Goal: Information Seeking & Learning: Learn about a topic

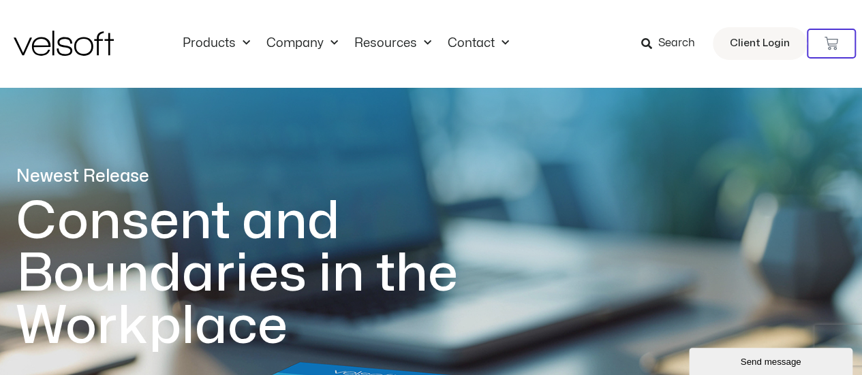
drag, startPoint x: 871, startPoint y: 24, endPoint x: 867, endPoint y: 1, distance: 23.6
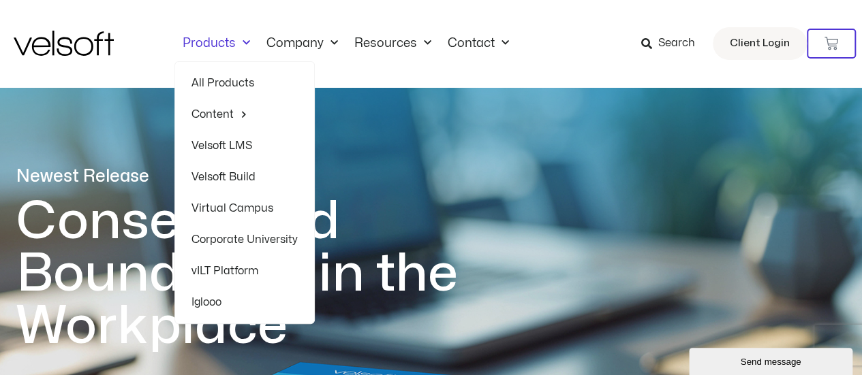
click at [249, 82] on link "All Products" at bounding box center [244, 82] width 106 height 31
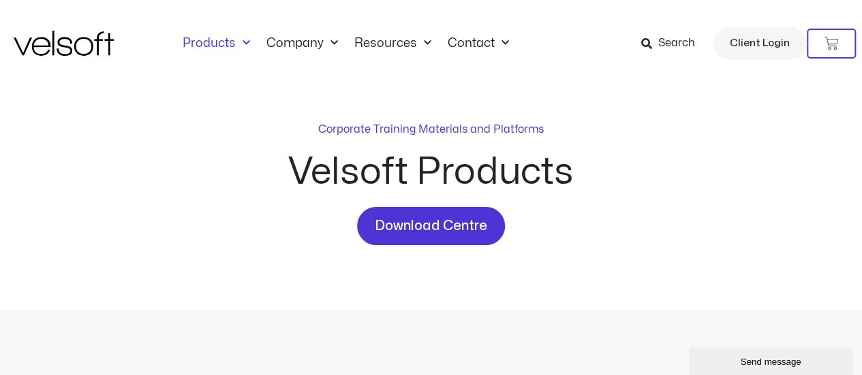
click at [665, 44] on span "Search" at bounding box center [676, 44] width 37 height 18
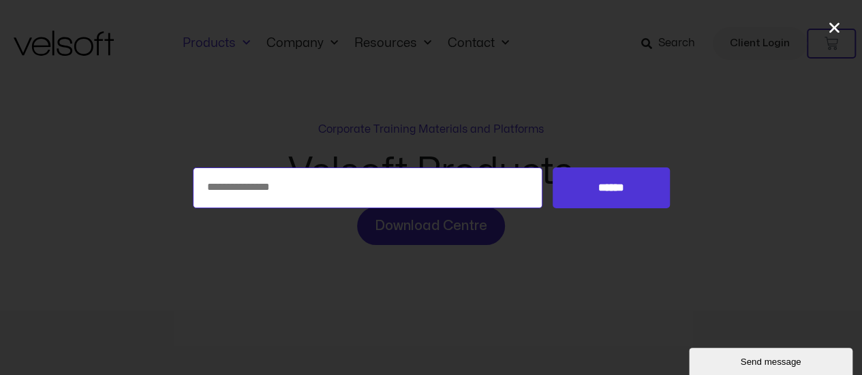
click at [371, 201] on input "Search for:" at bounding box center [368, 188] width 350 height 41
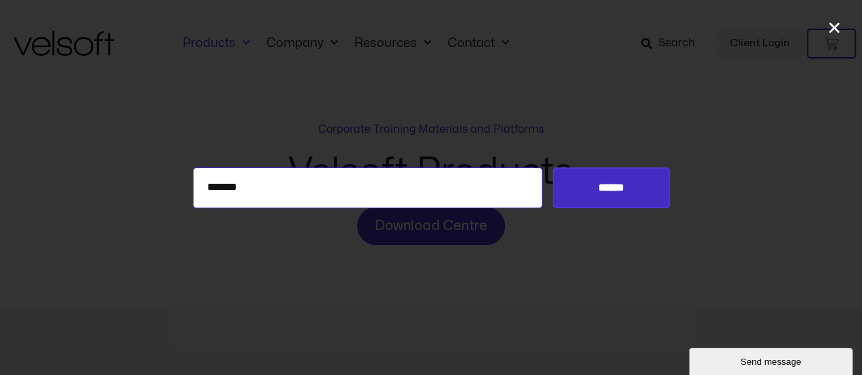
type input "*******"
click at [628, 185] on input "******" at bounding box center [611, 188] width 117 height 41
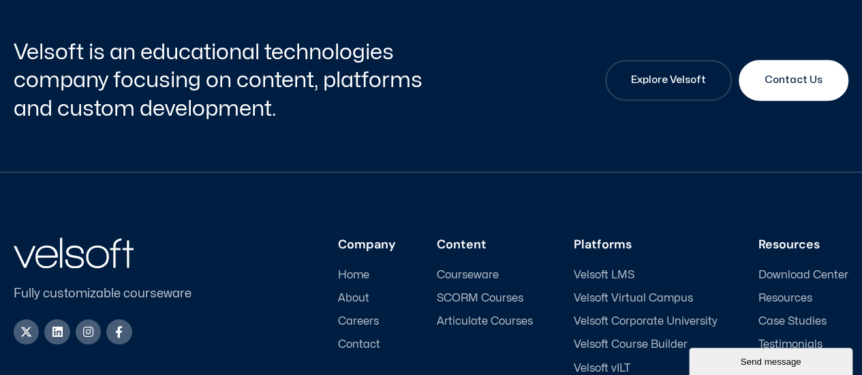
scroll to position [324, 0]
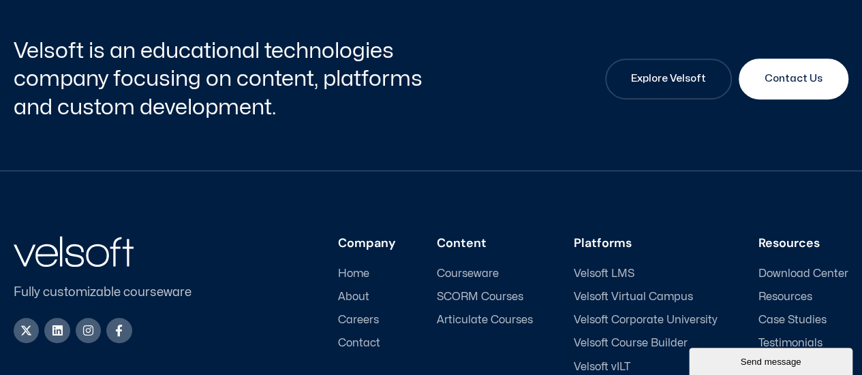
drag, startPoint x: 867, startPoint y: 125, endPoint x: 871, endPoint y: 258, distance: 132.9
click at [861, 258] on html "Save 70% on Storyline courses, valid until Monday, August 25, 2025 at 9:00 AM ×…" at bounding box center [431, 105] width 862 height 858
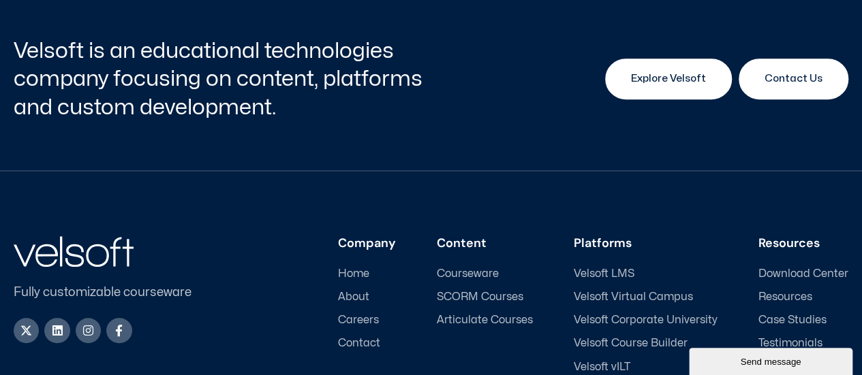
click at [664, 80] on span "Explore Velsoft" at bounding box center [668, 79] width 75 height 16
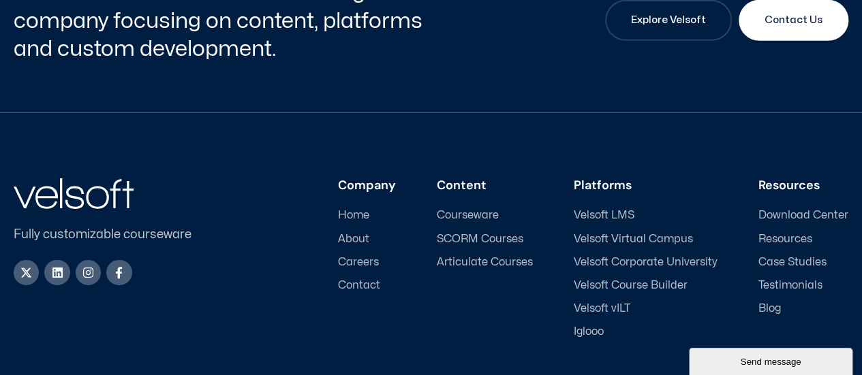
scroll to position [4749, 0]
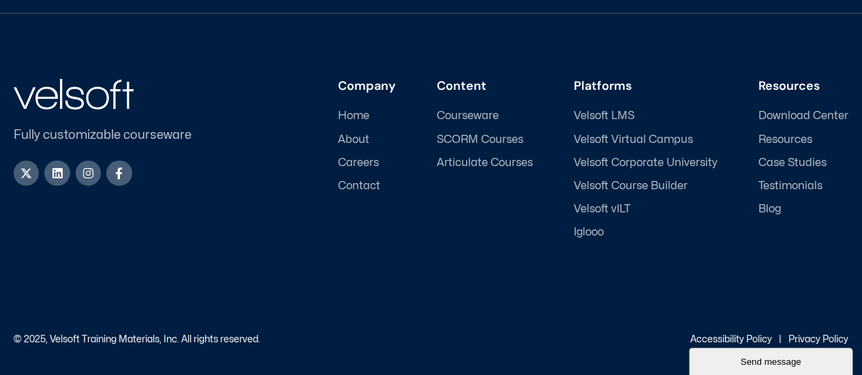
click at [368, 163] on span "Careers" at bounding box center [358, 163] width 41 height 13
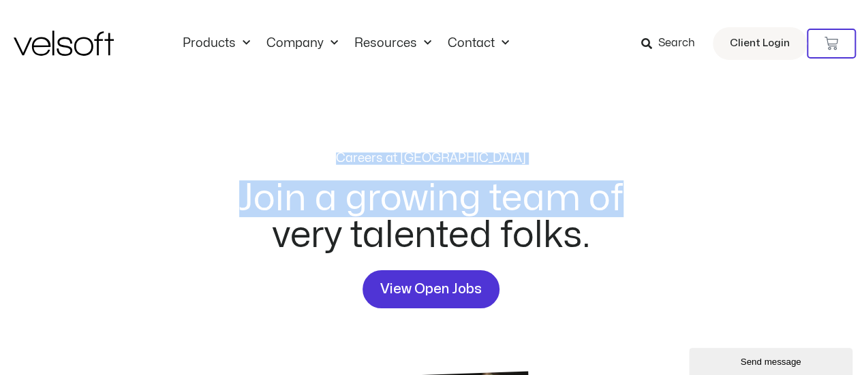
drag, startPoint x: 813, startPoint y: 112, endPoint x: 868, endPoint y: 42, distance: 89.8
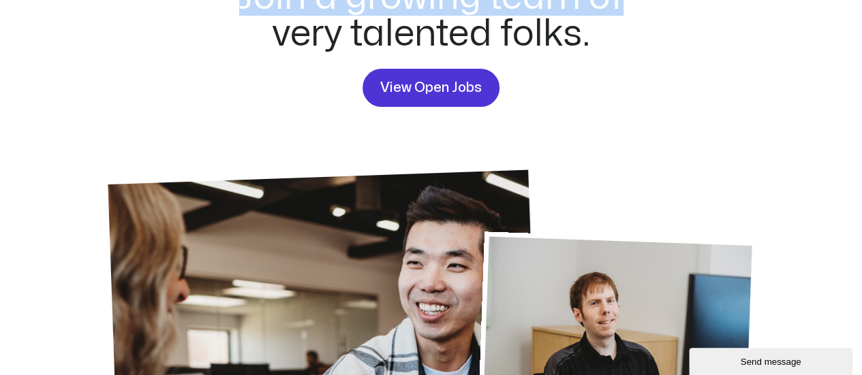
scroll to position [195, 0]
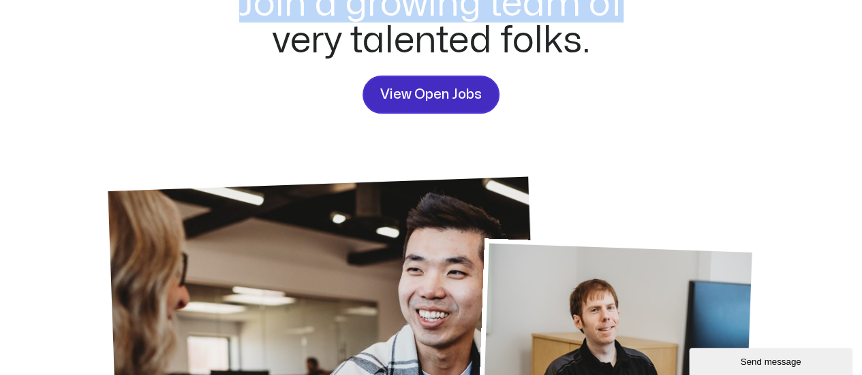
click at [421, 89] on span "View Open Jobs" at bounding box center [431, 95] width 102 height 22
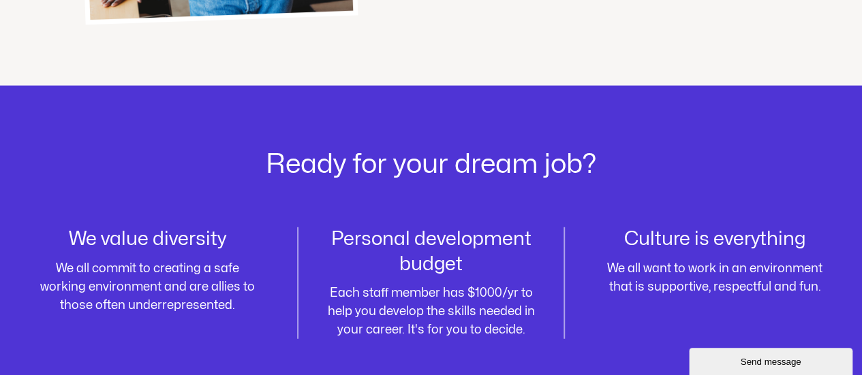
scroll to position [1906, 0]
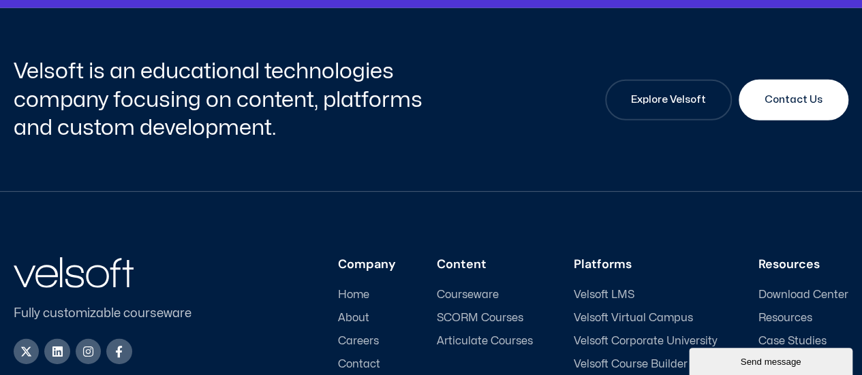
click at [363, 339] on span "Careers" at bounding box center [358, 341] width 41 height 13
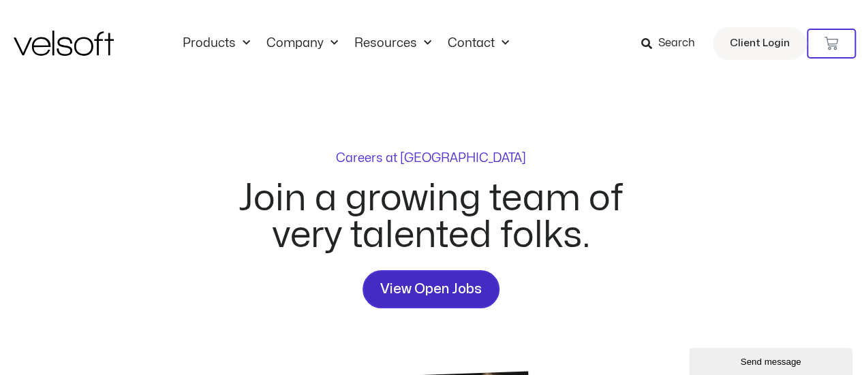
click at [432, 281] on span "View Open Jobs" at bounding box center [431, 290] width 102 height 22
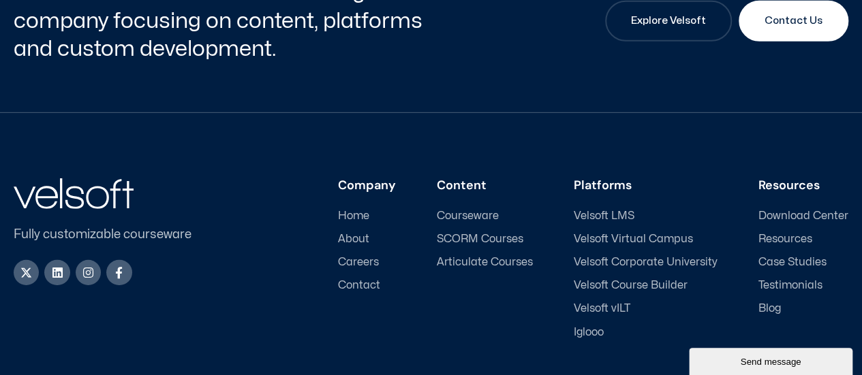
scroll to position [1989, 0]
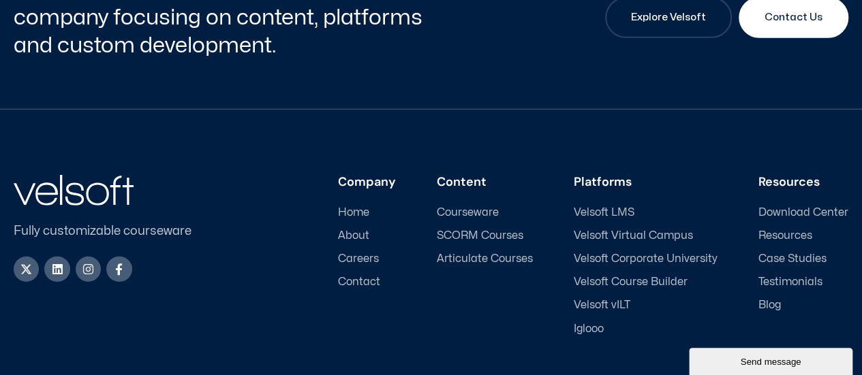
click at [362, 230] on span "About" at bounding box center [353, 236] width 31 height 13
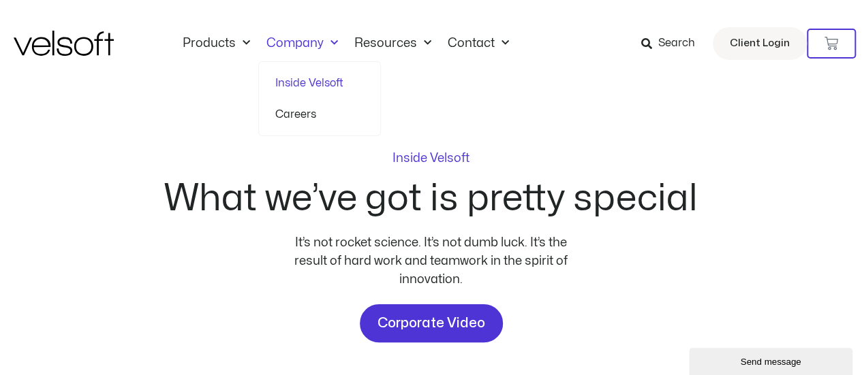
click at [338, 39] on link "Company" at bounding box center [302, 43] width 88 height 15
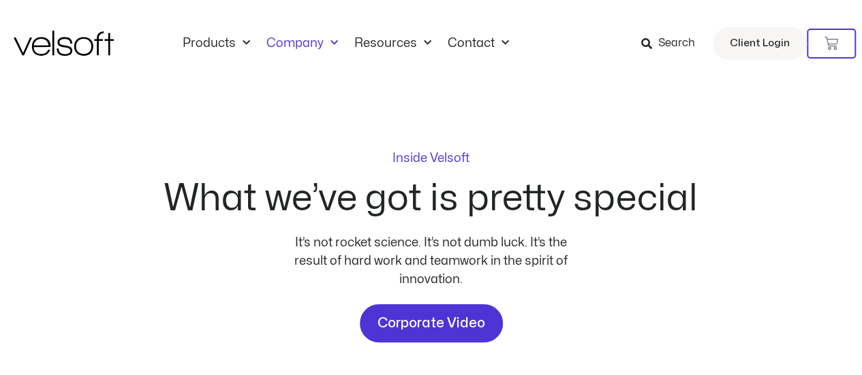
click at [289, 46] on link "Company" at bounding box center [302, 43] width 88 height 15
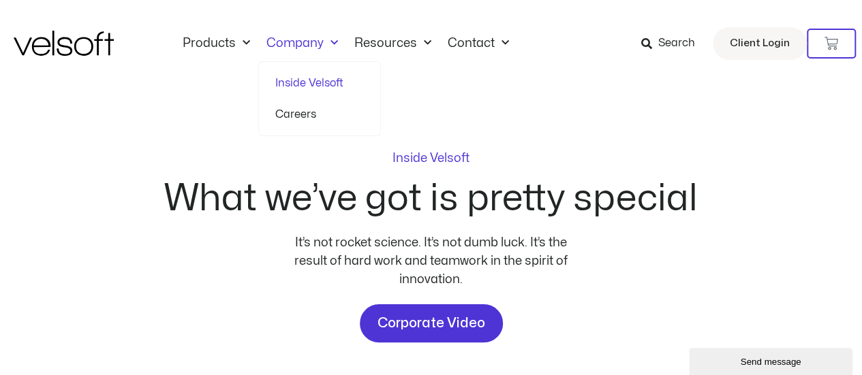
click at [319, 84] on link "Inside Velsoft" at bounding box center [319, 82] width 89 height 31
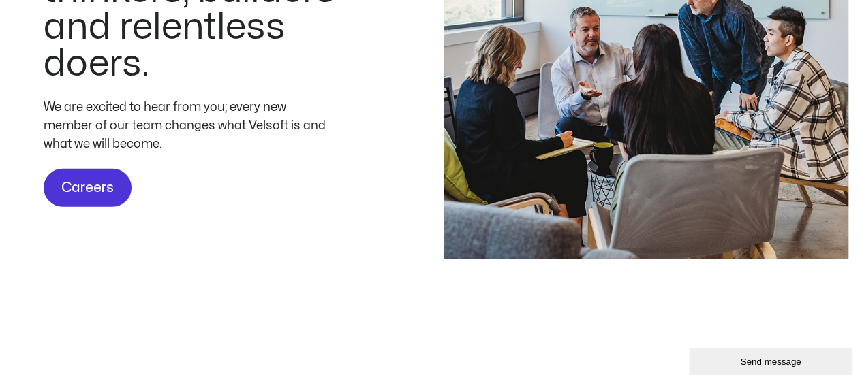
scroll to position [4201, 0]
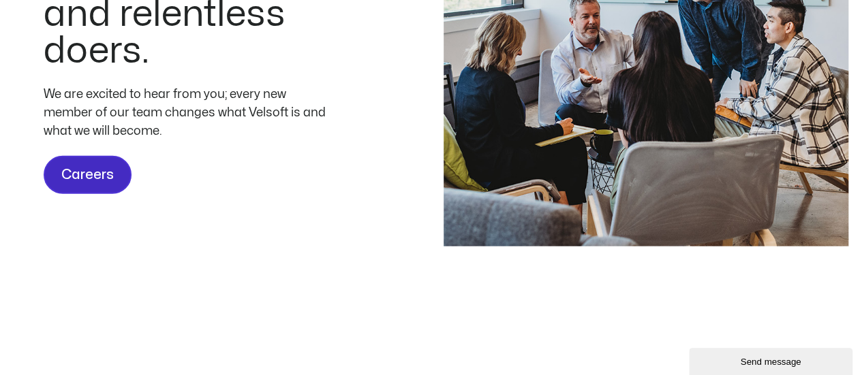
click at [86, 178] on span "Careers" at bounding box center [87, 175] width 52 height 22
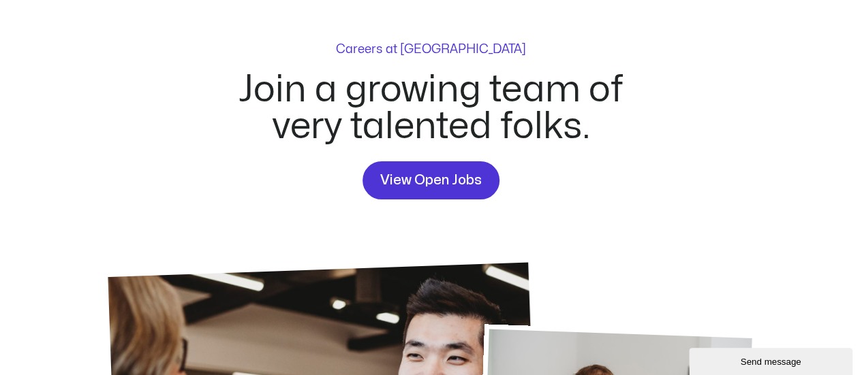
scroll to position [97, 0]
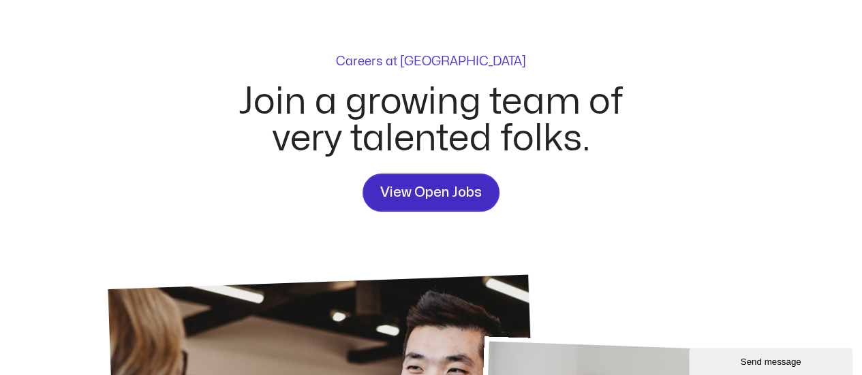
click at [418, 187] on span "View Open Jobs" at bounding box center [431, 193] width 102 height 22
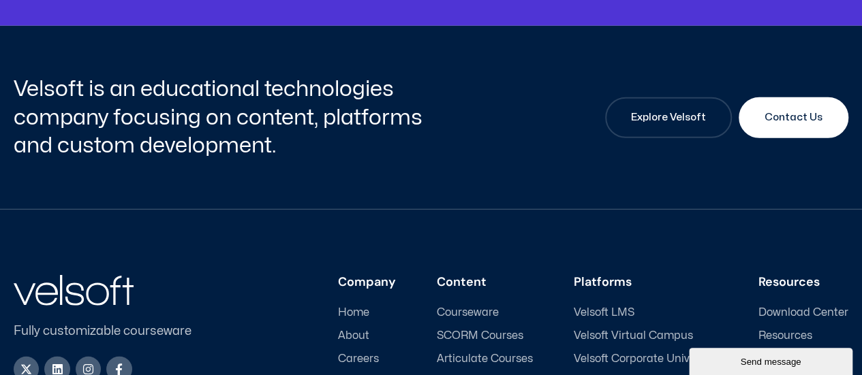
scroll to position [1906, 0]
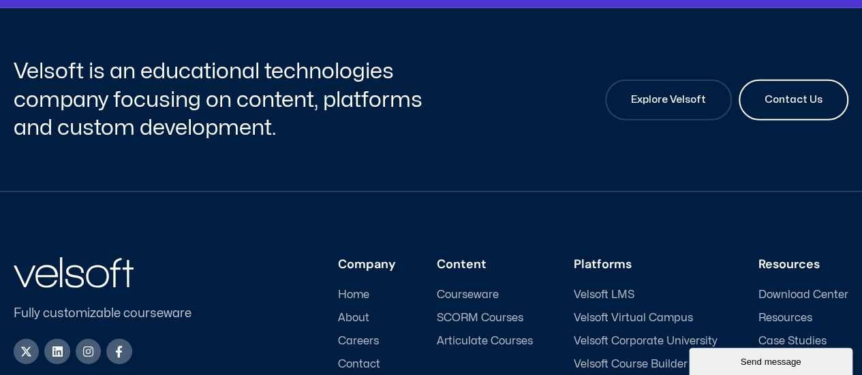
click at [794, 95] on span "Contact Us" at bounding box center [793, 100] width 58 height 16
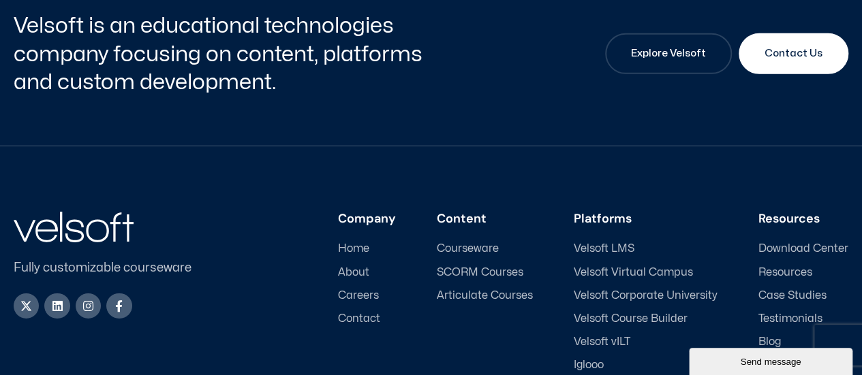
scroll to position [2234, 0]
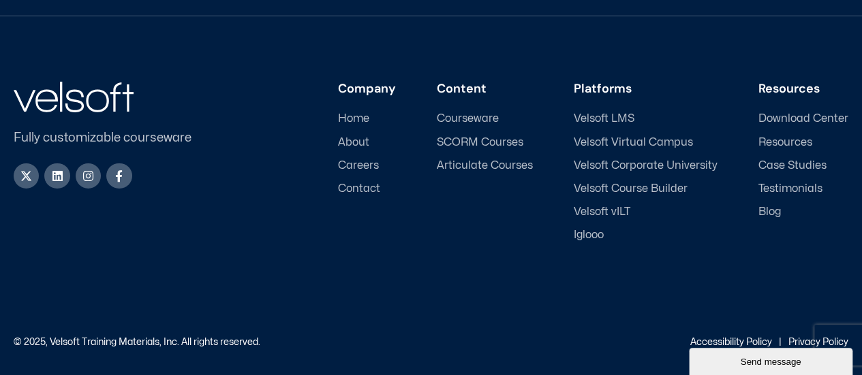
drag, startPoint x: 867, startPoint y: 39, endPoint x: 860, endPoint y: 407, distance: 368.6
click at [367, 183] on span "Contact" at bounding box center [359, 189] width 42 height 13
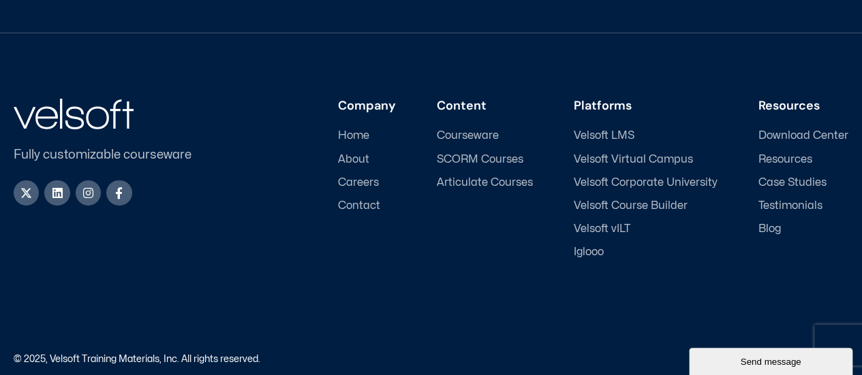
scroll to position [2231, 0]
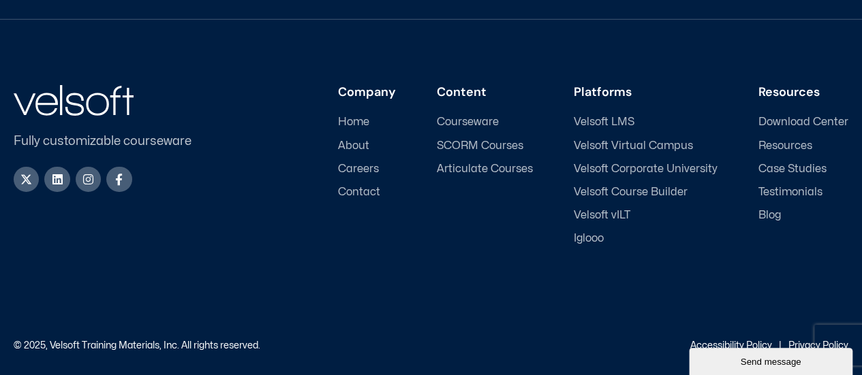
click at [359, 187] on span "Contact" at bounding box center [359, 192] width 42 height 13
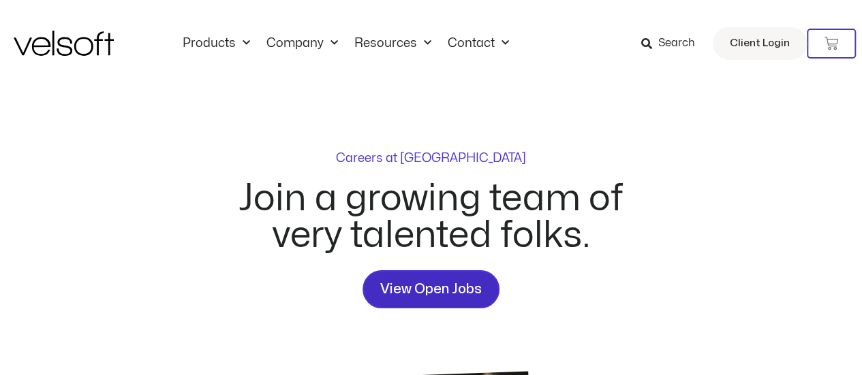
click at [422, 284] on span "View Open Jobs" at bounding box center [431, 290] width 102 height 22
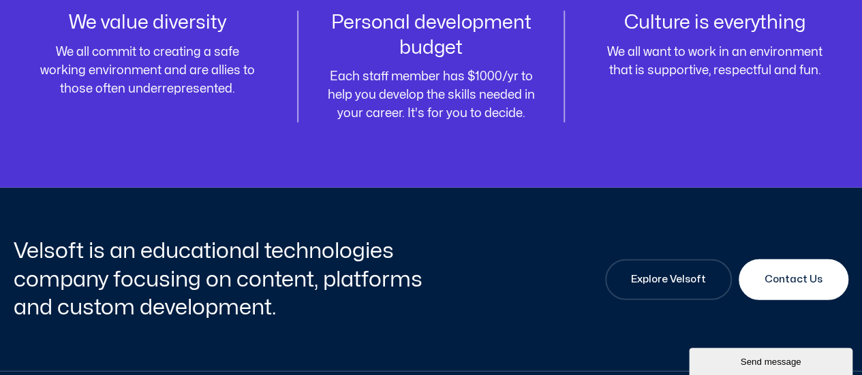
scroll to position [1906, 0]
